Goal: Transaction & Acquisition: Purchase product/service

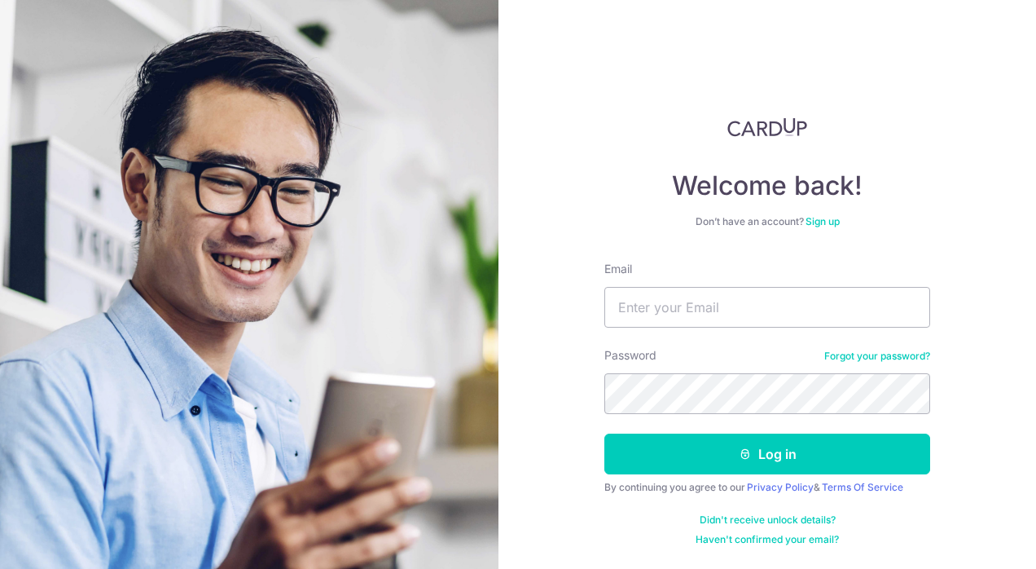
type input "[EMAIL_ADDRESS][DOMAIN_NAME]"
click at [831, 454] on button "Log in" at bounding box center [767, 453] width 326 height 41
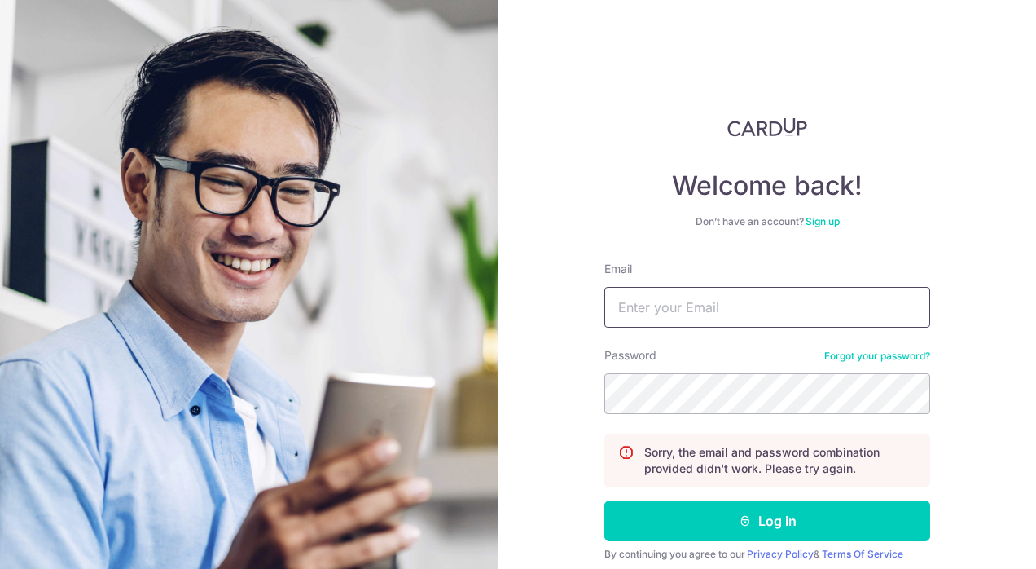
click at [702, 311] on input "Email" at bounding box center [767, 307] width 326 height 41
type input "WENWEN_TAN@YAHOO.COM.SG"
click at [661, 520] on button "Log in" at bounding box center [767, 520] width 326 height 41
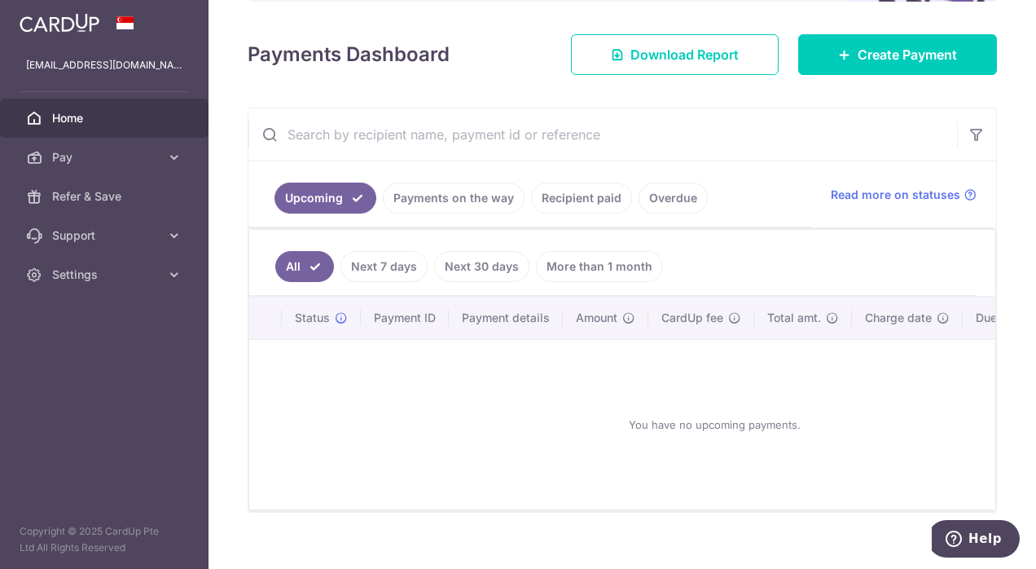
scroll to position [230, 0]
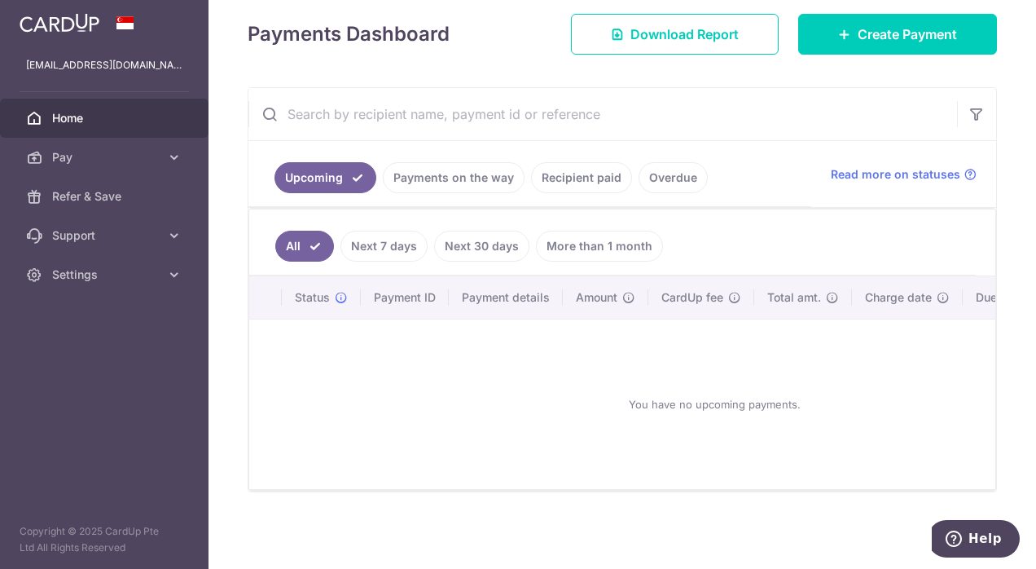
click at [103, 165] on span "Pay" at bounding box center [106, 157] width 108 height 16
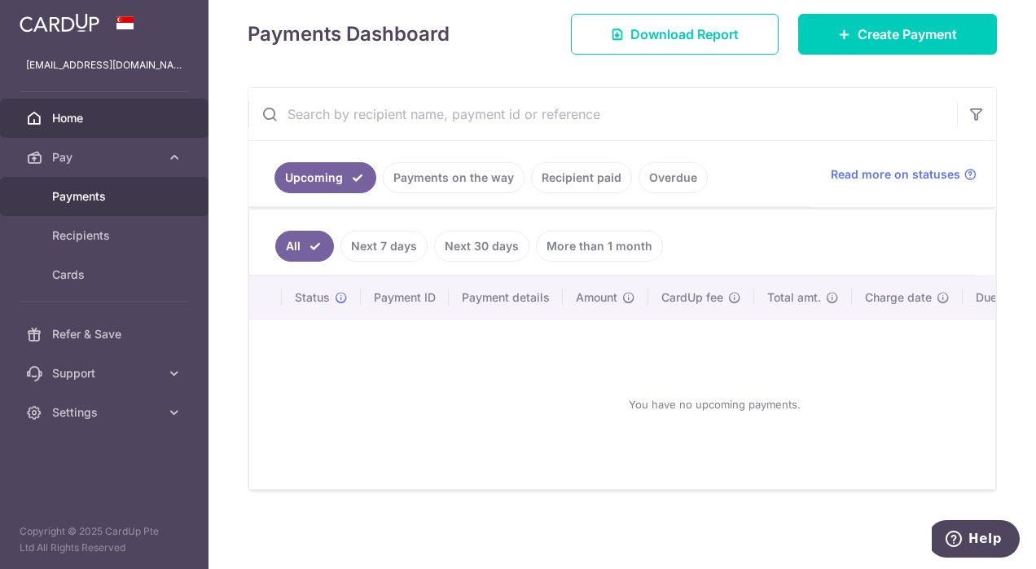
click at [91, 204] on span "Payments" at bounding box center [106, 196] width 108 height 16
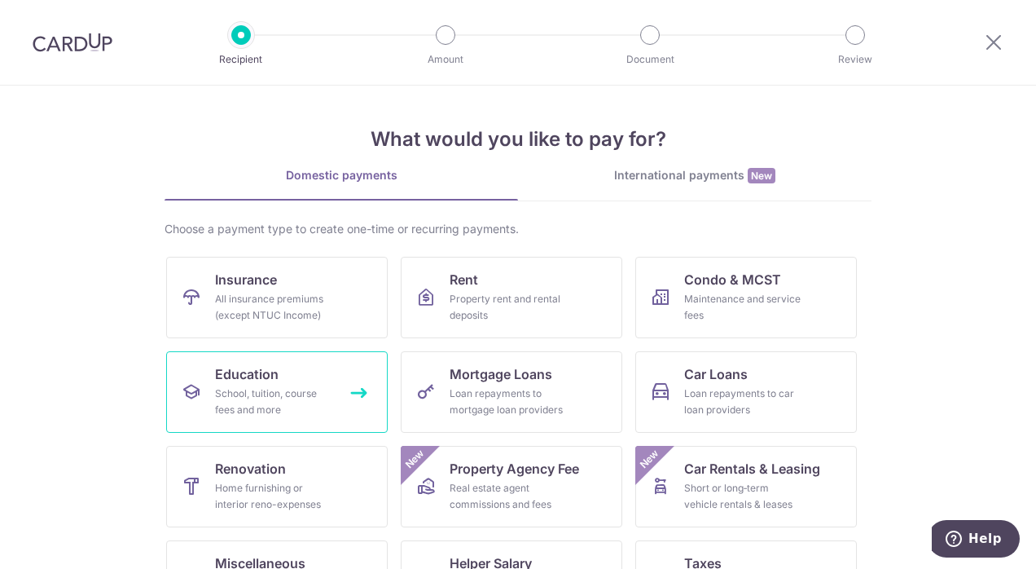
click at [266, 389] on div "School, tuition, course fees and more" at bounding box center [273, 401] width 117 height 33
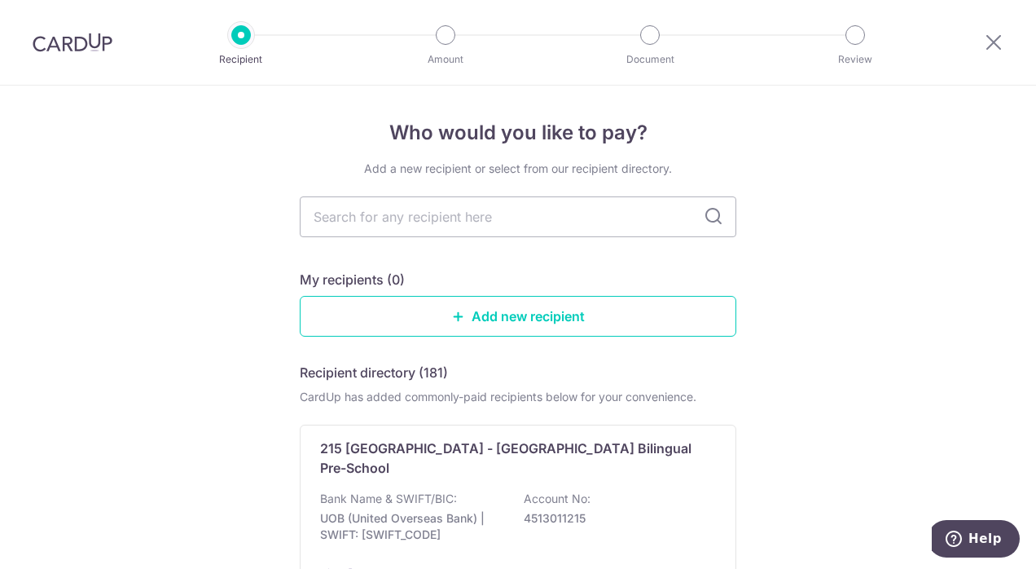
click at [531, 218] on input "text" at bounding box center [518, 216] width 437 height 41
type input "ze"
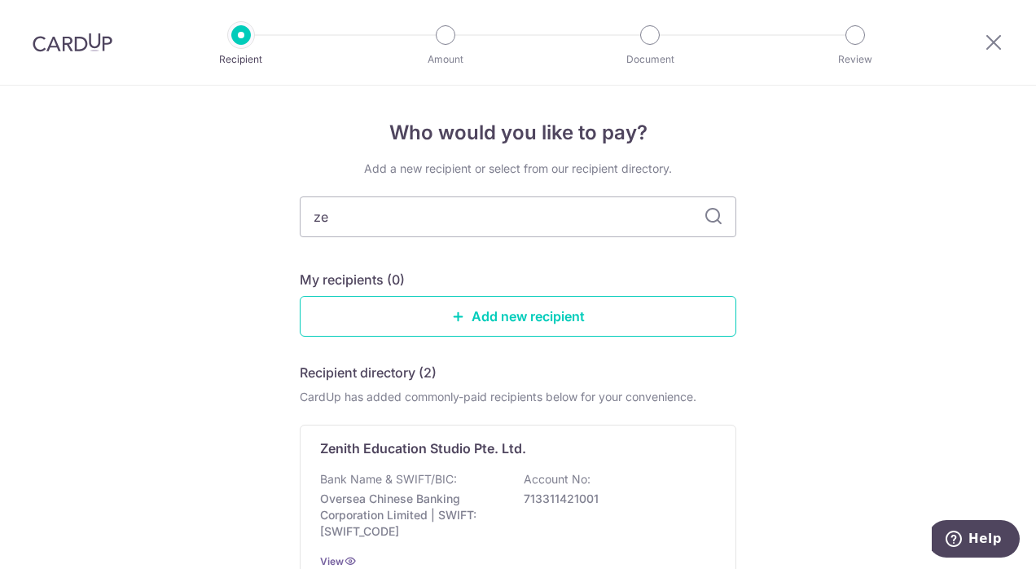
click at [410, 210] on input "ze" at bounding box center [518, 216] width 437 height 41
type input "zenith"
click at [626, 459] on div "Zenith Education Studio Pte. Ltd. Bank Name & SWIFT/BIC: Oversea Chinese Bankin…" at bounding box center [518, 503] width 437 height 159
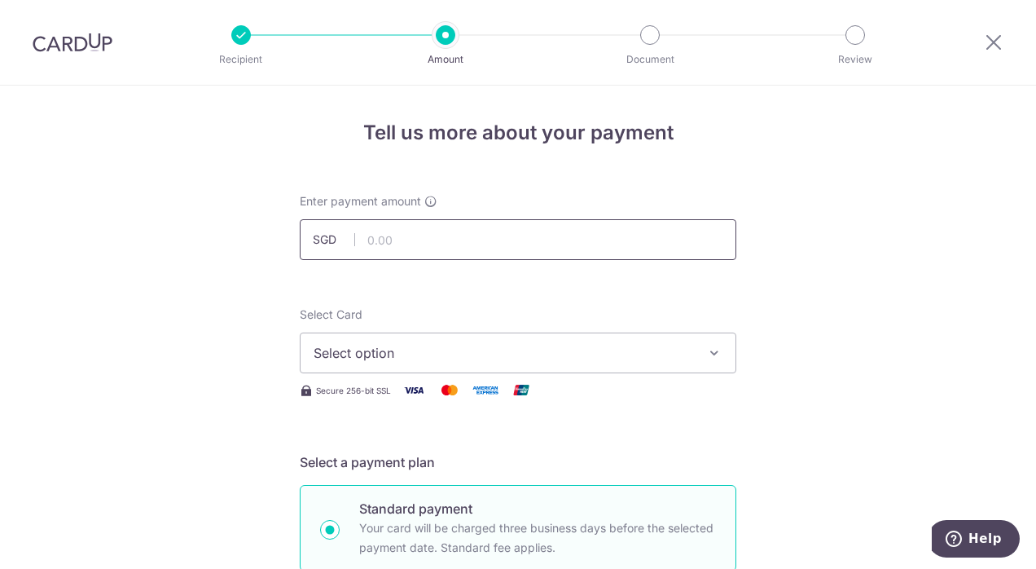
click at [419, 241] on input "text" at bounding box center [518, 239] width 437 height 41
click at [624, 359] on span "Select option" at bounding box center [504, 353] width 380 height 20
type input "1,242.60"
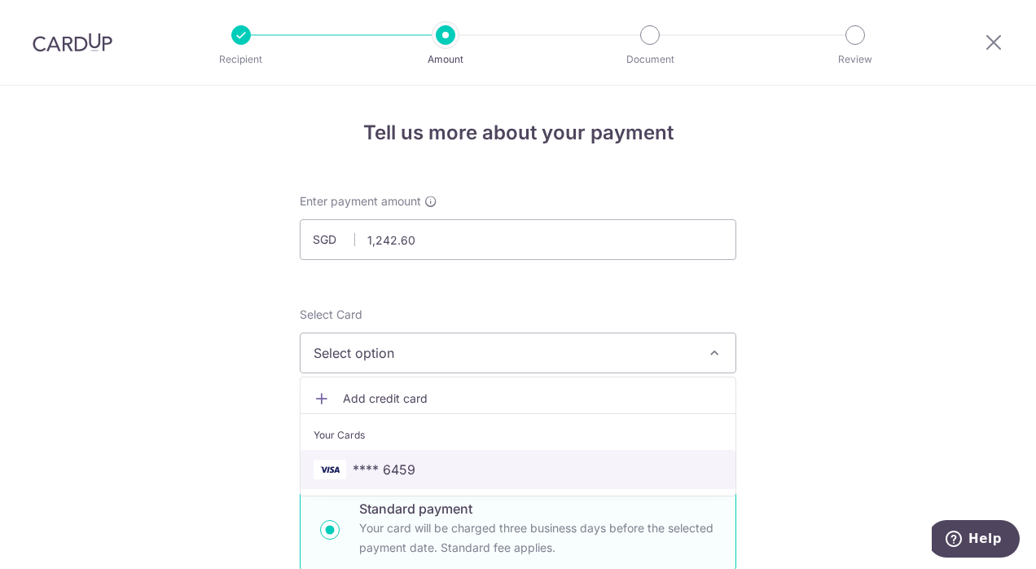
click at [468, 472] on span "**** 6459" at bounding box center [518, 469] width 409 height 20
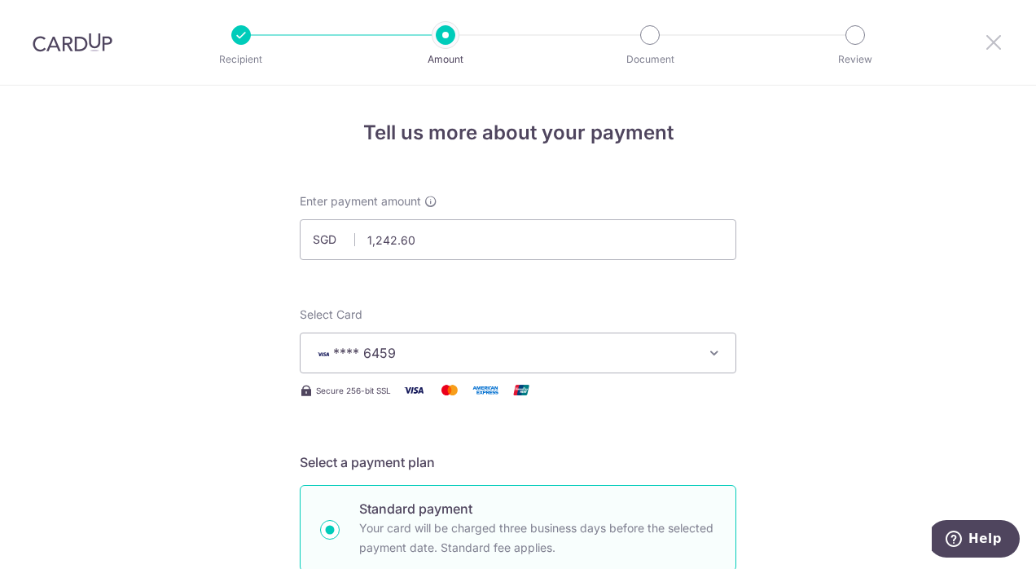
click at [1000, 45] on icon at bounding box center [994, 42] width 20 height 20
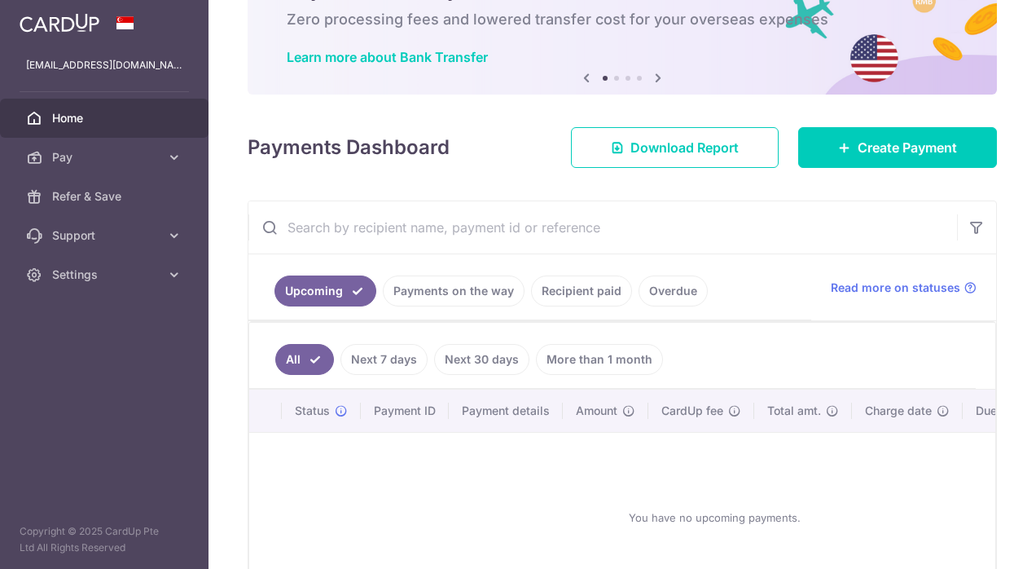
scroll to position [65, 0]
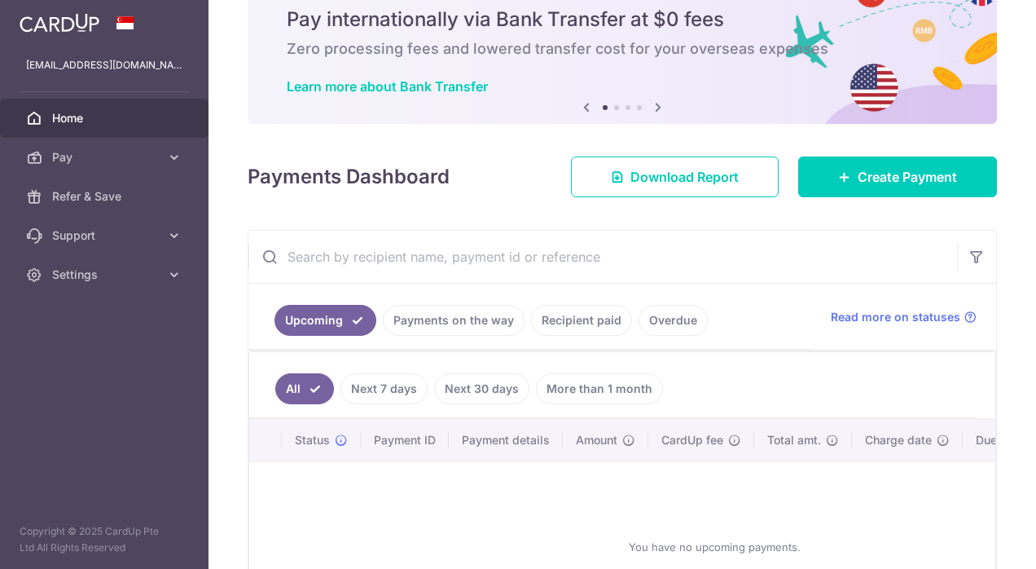
click at [120, 64] on p "wenwen_tan@yahoo.com.sg" at bounding box center [104, 65] width 156 height 16
click at [181, 274] on icon at bounding box center [174, 274] width 16 height 16
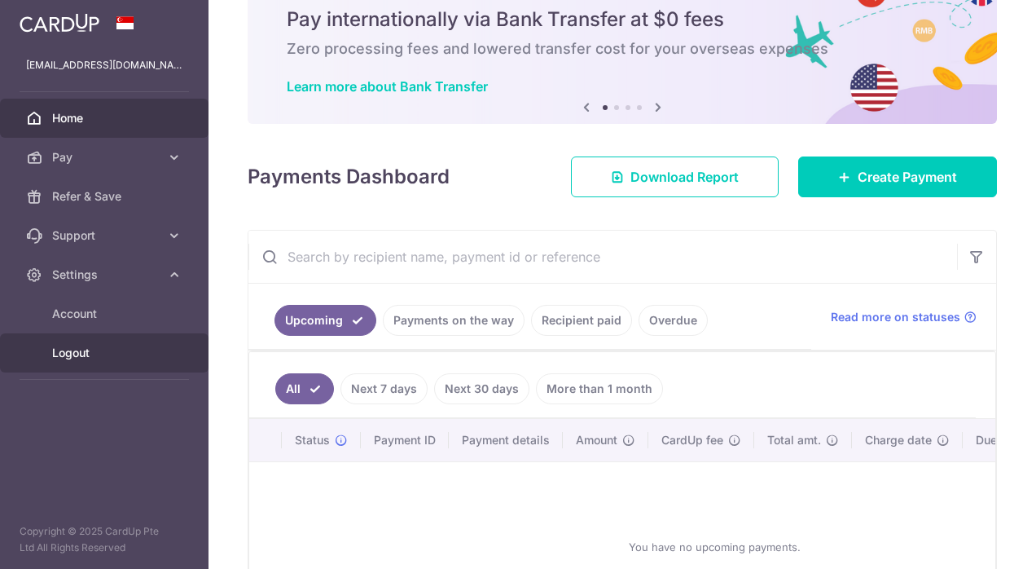
click at [67, 363] on link "Logout" at bounding box center [104, 352] width 209 height 39
